Goal: Find specific page/section: Find specific page/section

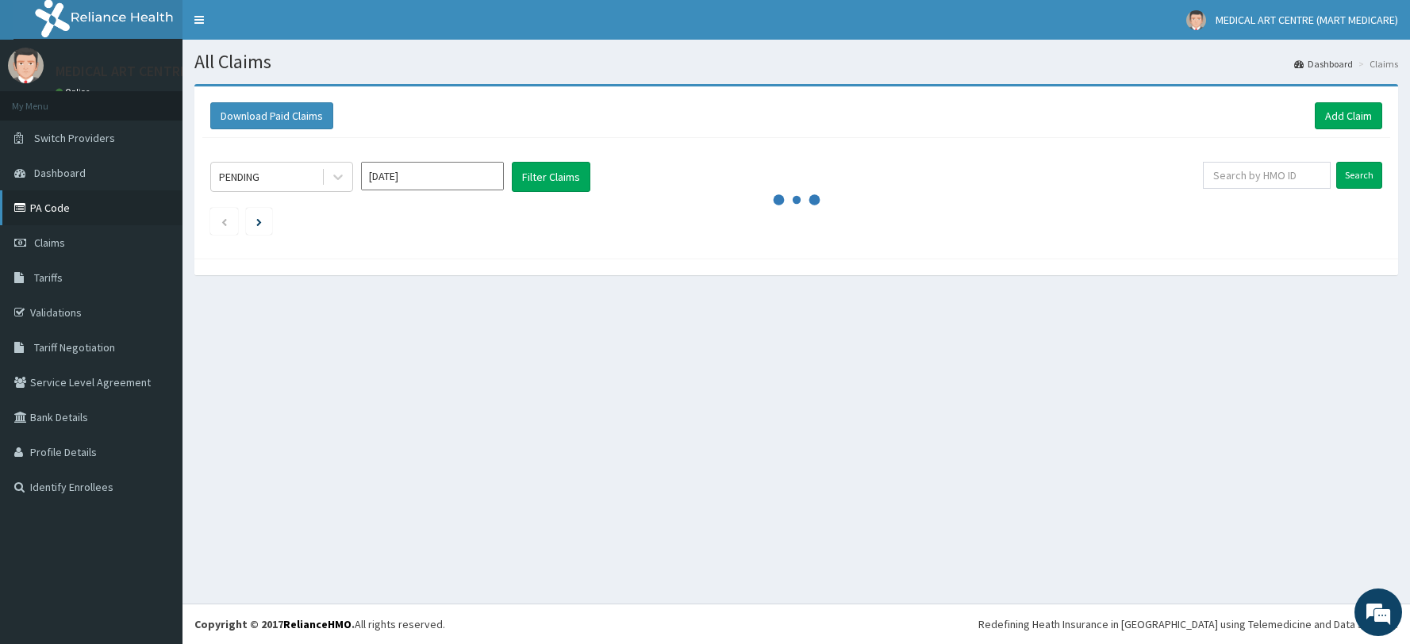
click at [68, 204] on link "PA Code" at bounding box center [91, 207] width 182 height 35
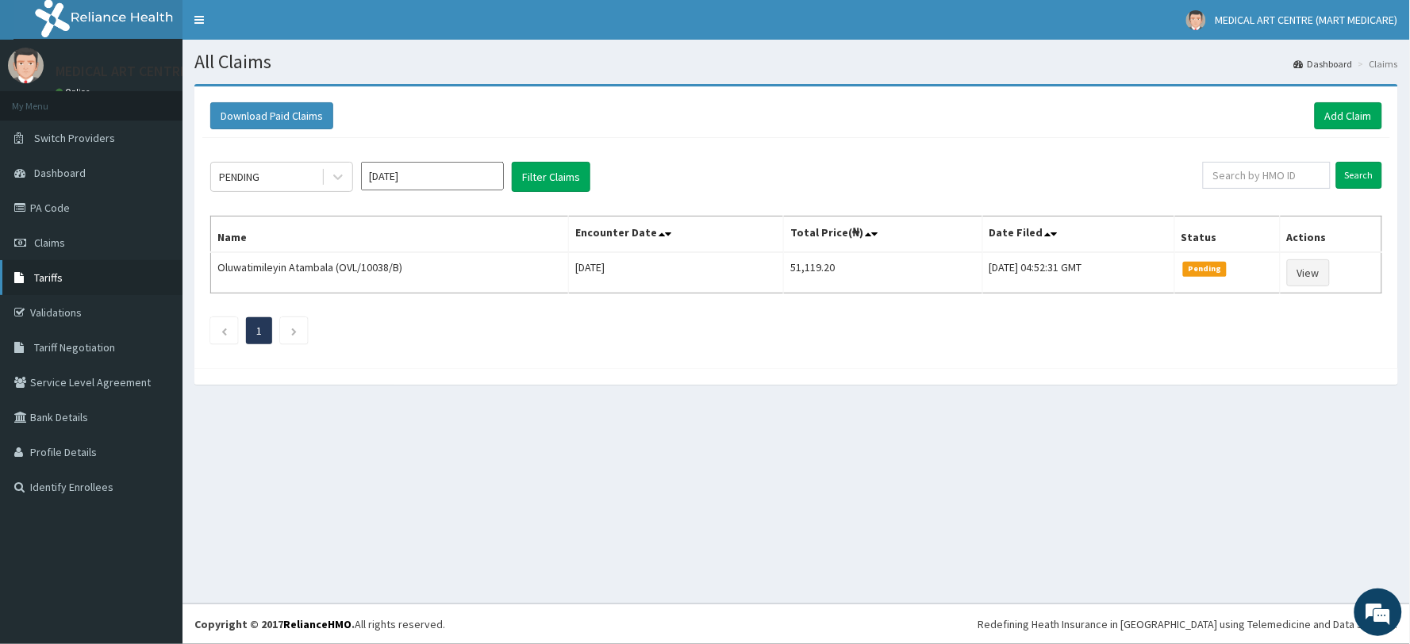
click at [51, 274] on span "Tariffs" at bounding box center [48, 278] width 29 height 14
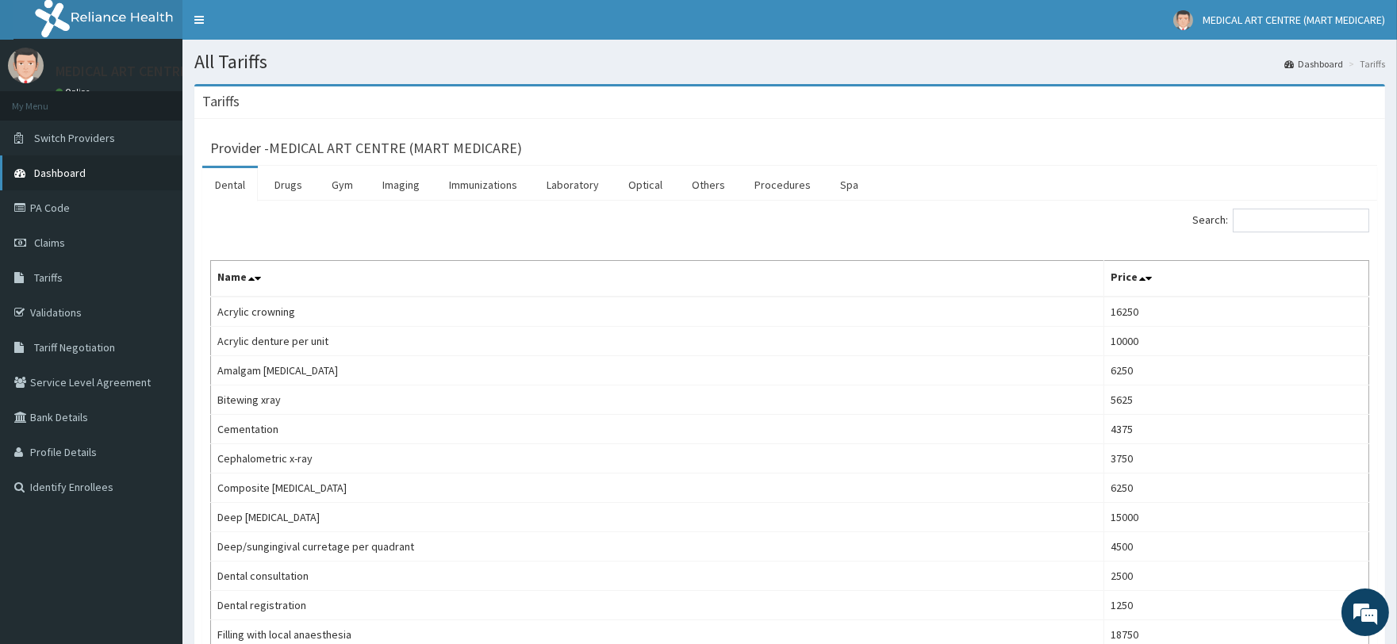
click at [77, 170] on span "Dashboard" at bounding box center [60, 173] width 52 height 14
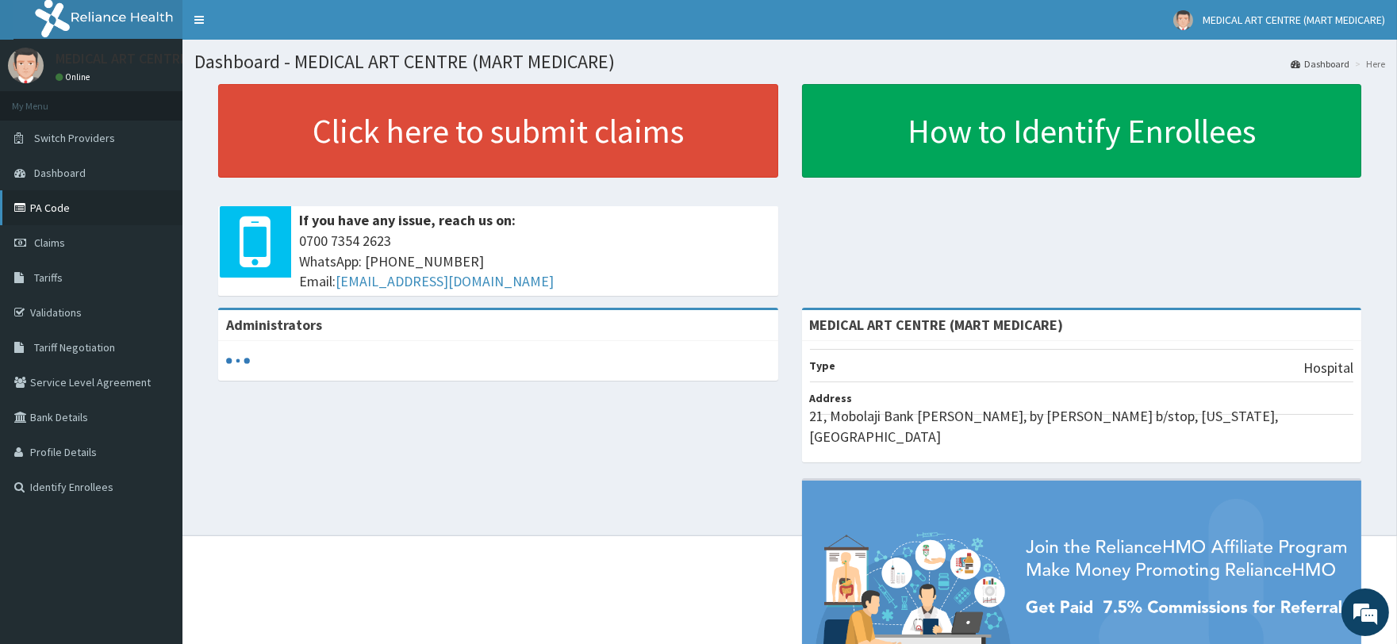
click at [65, 208] on link "PA Code" at bounding box center [91, 207] width 182 height 35
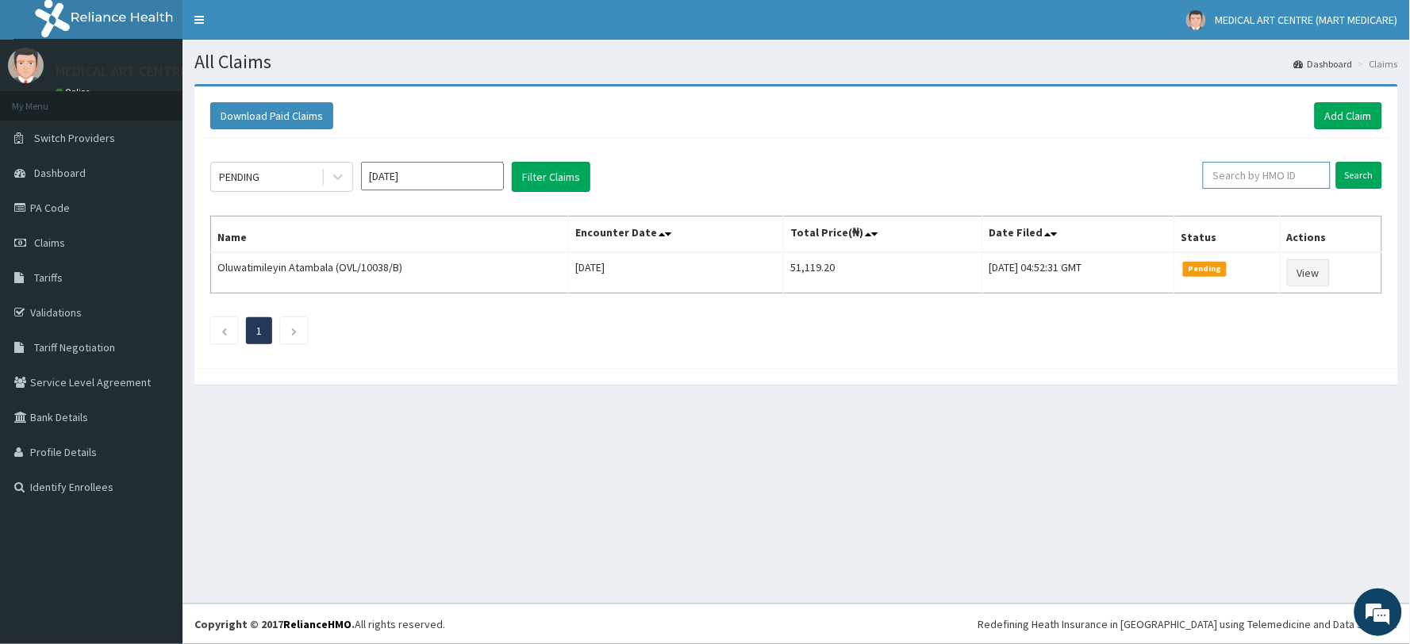
click at [1295, 175] on input "text" at bounding box center [1267, 175] width 128 height 27
type input "PCP/10012/A"
click at [1336, 162] on input "Search" at bounding box center [1359, 175] width 46 height 27
click at [82, 209] on link "PA Code" at bounding box center [91, 207] width 182 height 35
